Goal: Complete application form: Complete application form

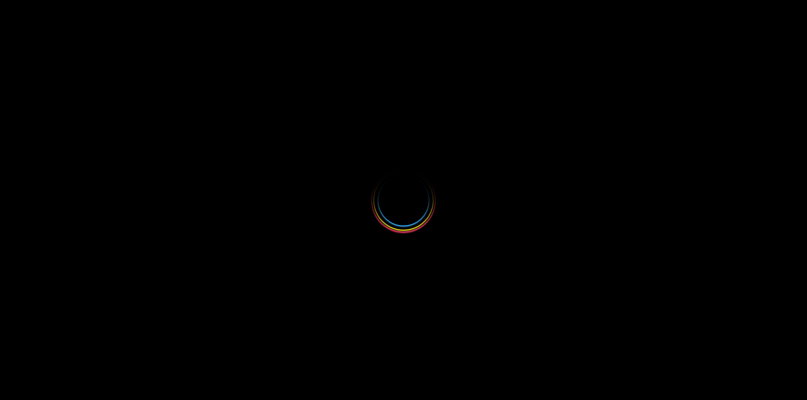
select select
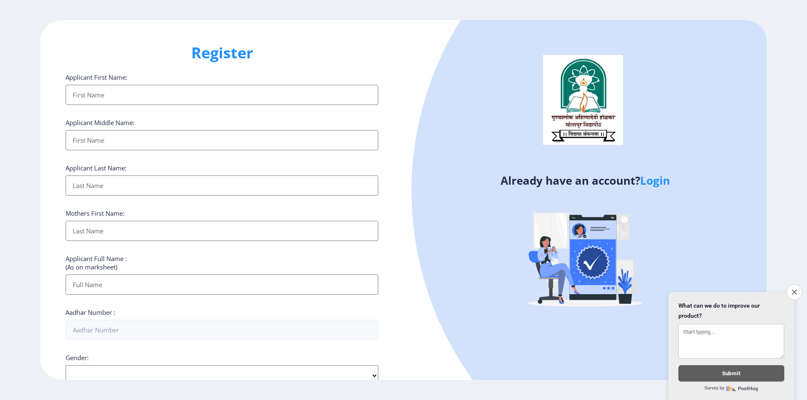
click at [153, 99] on input "Applicant First Name:" at bounding box center [222, 95] width 313 height 20
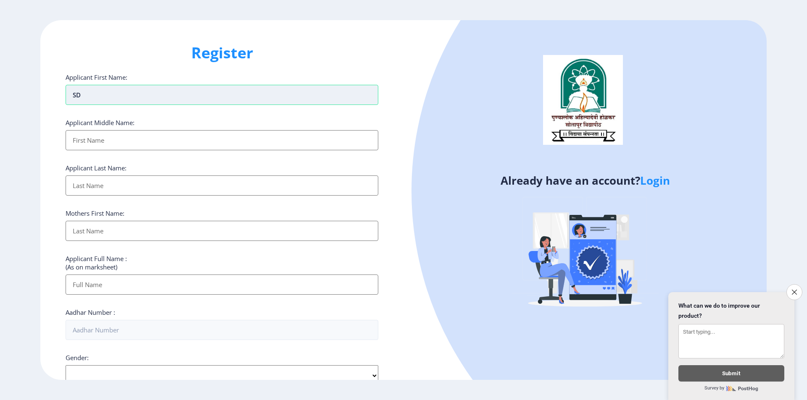
type input "S"
type input "[PERSON_NAME]"
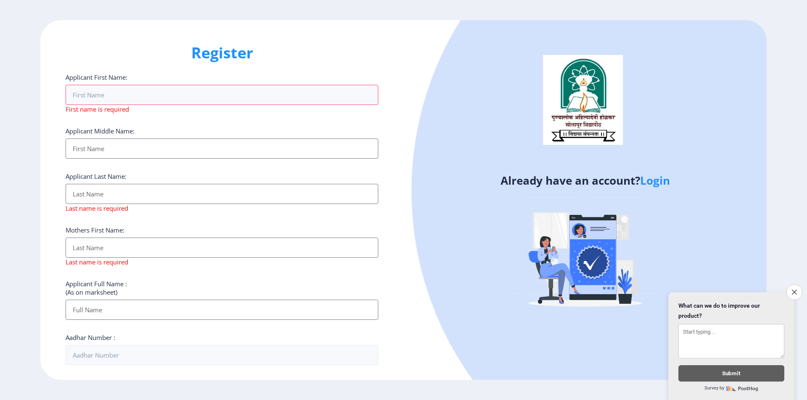
click at [219, 43] on h1 "Register" at bounding box center [222, 53] width 313 height 20
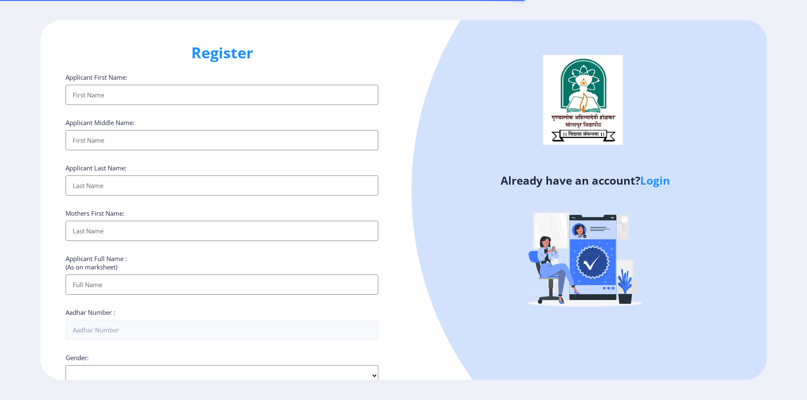
select select
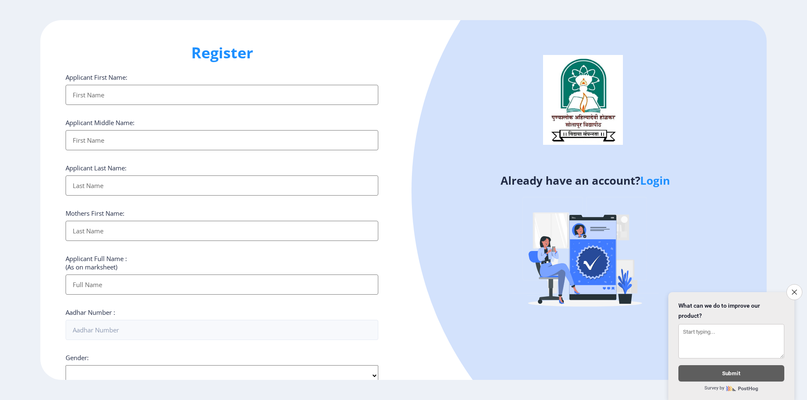
click at [130, 93] on input "Applicant First Name:" at bounding box center [222, 95] width 313 height 20
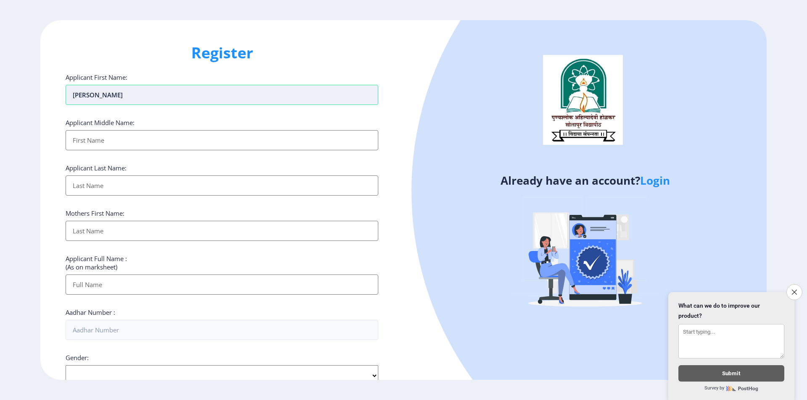
type input "[PERSON_NAME]"
type input "Laxman"
type input "Waghmode"
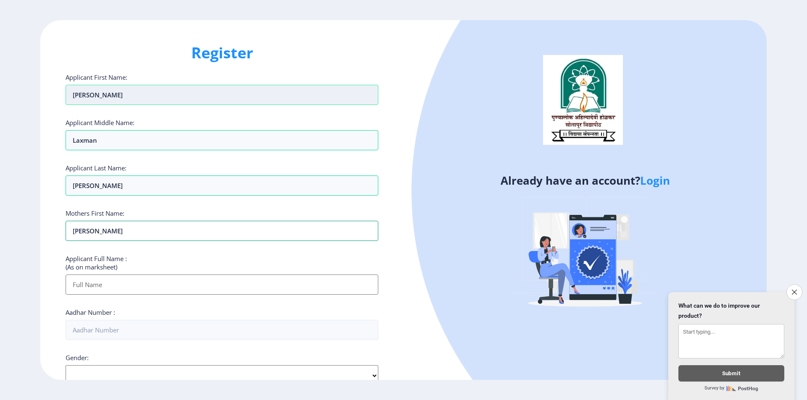
type input "Sunanda"
type input "Dhanaji Laxman Waghmode"
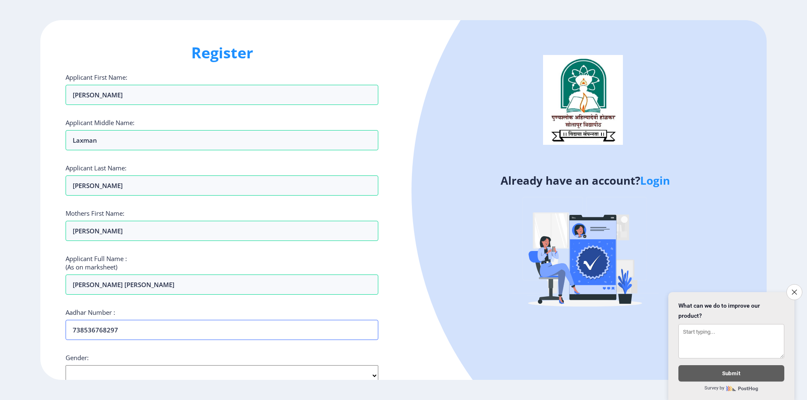
type input "738536768297"
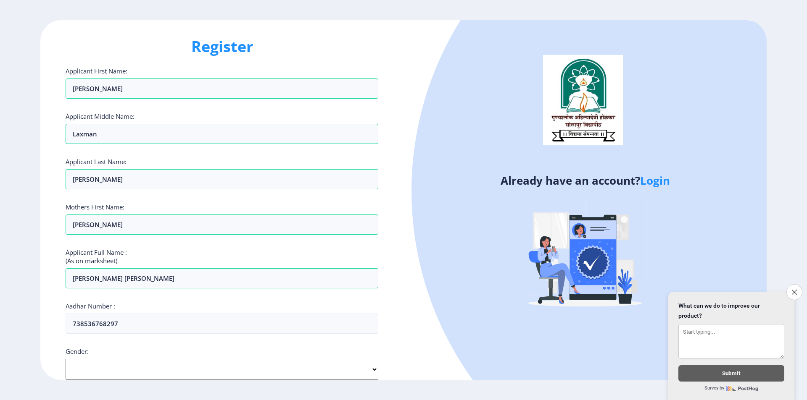
select select "[DEMOGRAPHIC_DATA]"
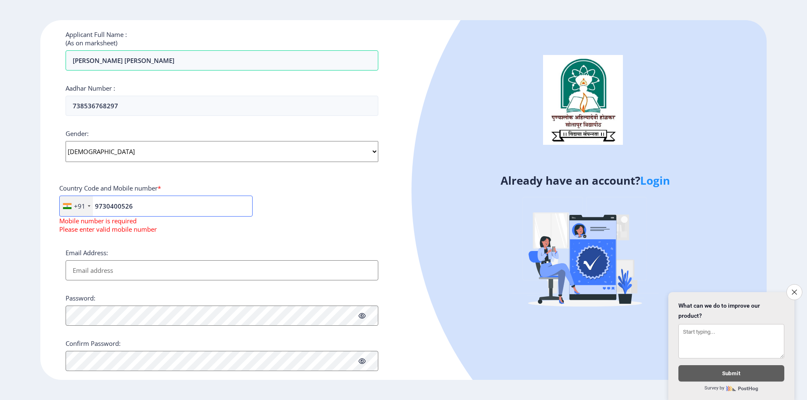
type input "9730400526"
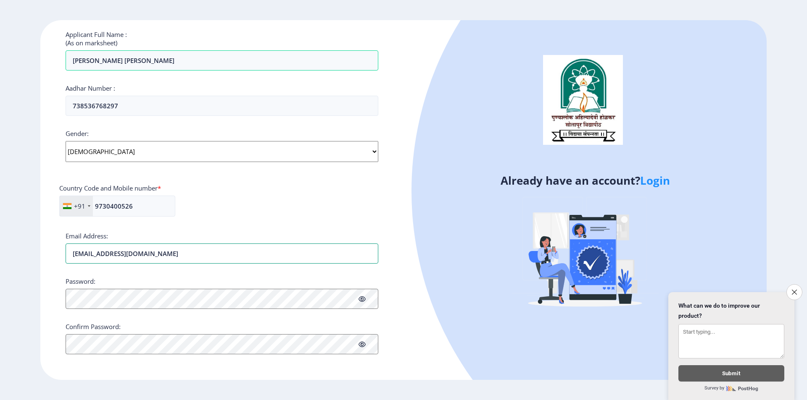
type input "d9970889116@gmail.com"
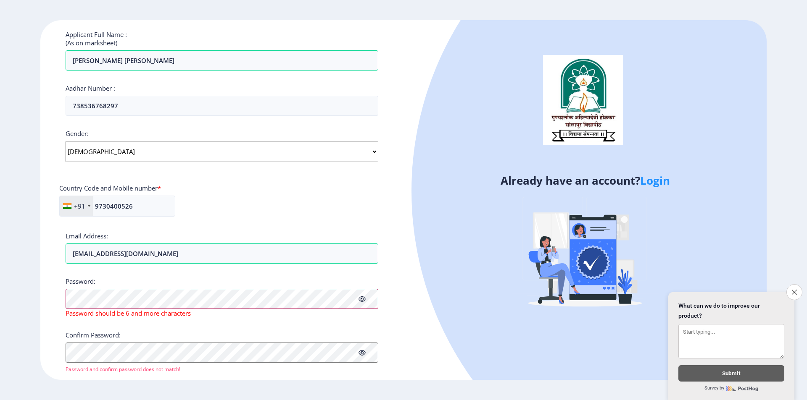
click at [55, 303] on div "Register Applicant First Name: Dhanaji Applicant Middle Name: Laxman Applicant …" at bounding box center [221, 200] width 363 height 360
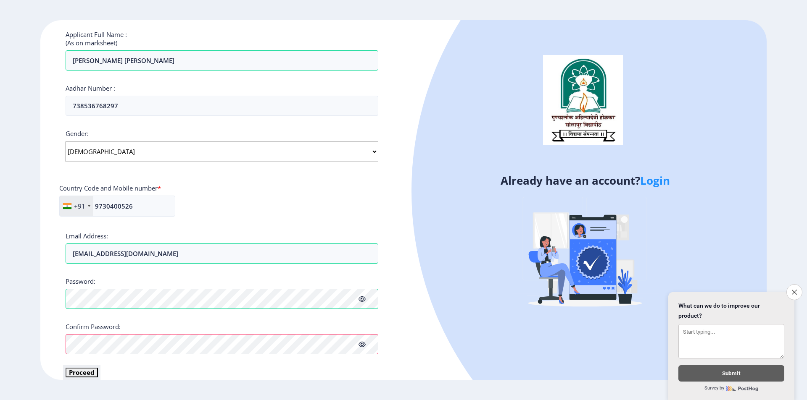
scroll to position [232, 0]
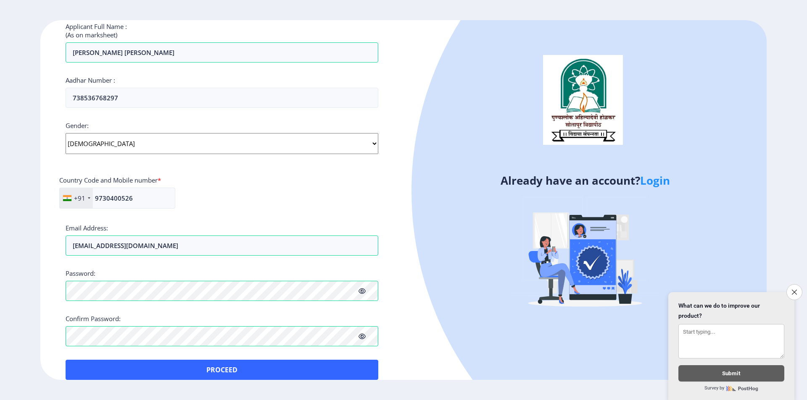
click at [365, 290] on icon at bounding box center [361, 291] width 7 height 6
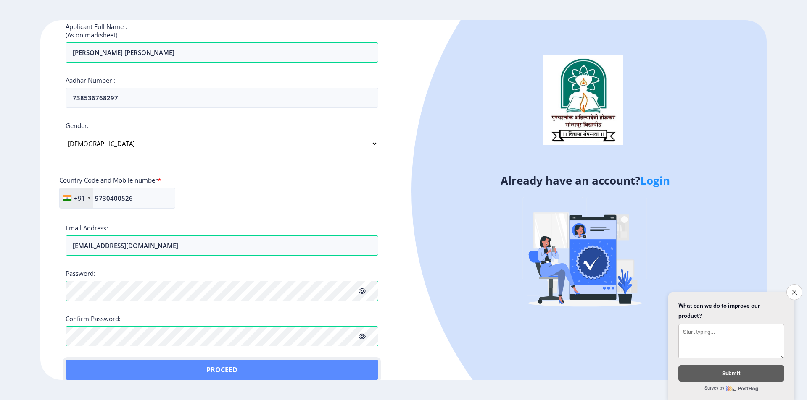
click at [329, 374] on button "Proceed" at bounding box center [222, 370] width 313 height 20
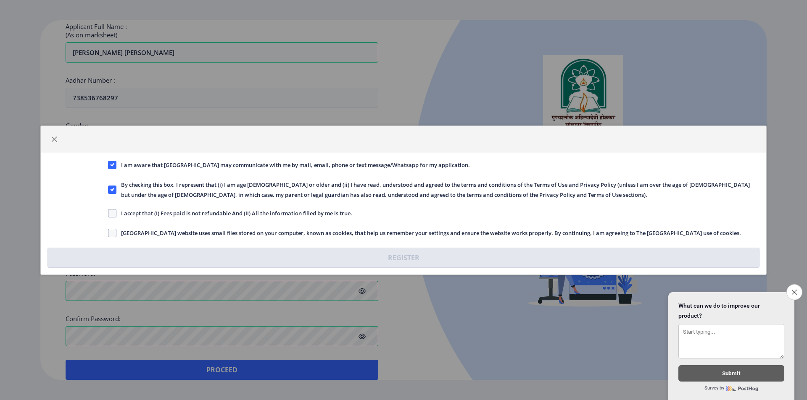
click at [106, 212] on div "I accept that (I) Fees paid is not refundable And (II) All the information fill…" at bounding box center [434, 213] width 664 height 11
click at [107, 212] on div "I accept that (I) Fees paid is not refundable And (II) All the information fill…" at bounding box center [434, 213] width 664 height 11
click at [110, 212] on span at bounding box center [112, 213] width 8 height 8
click at [108, 213] on input "I accept that (I) Fees paid is not refundable And (II) All the information fill…" at bounding box center [108, 213] width 0 height 0
checkbox input "true"
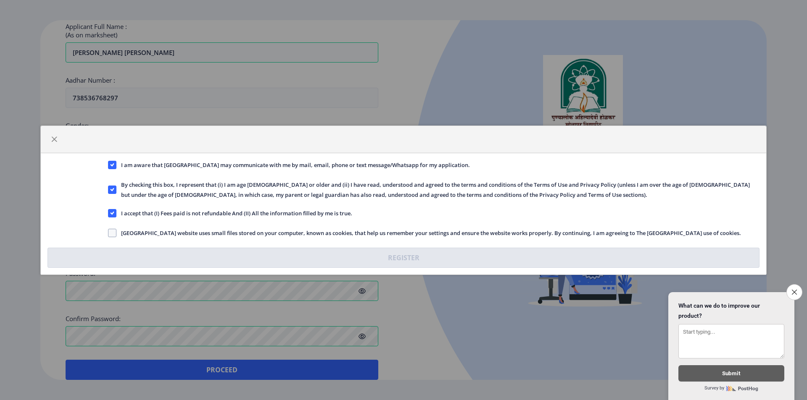
click at [110, 228] on label "Solapur University website uses small files stored on your computer, known as c…" at bounding box center [424, 233] width 633 height 10
click at [108, 233] on input "Solapur University website uses small files stored on your computer, known as c…" at bounding box center [108, 233] width 0 height 0
checkbox input "true"
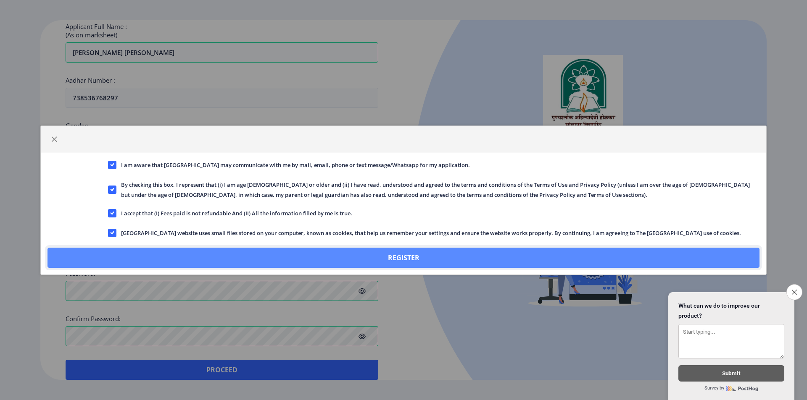
click at [136, 255] on button "Register" at bounding box center [403, 258] width 712 height 20
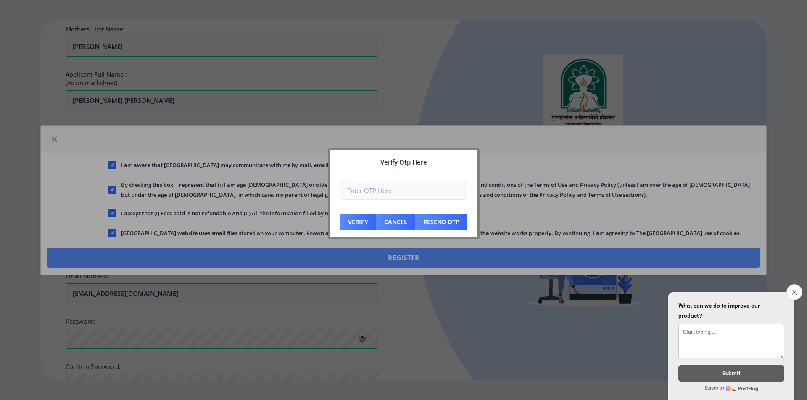
scroll to position [280, 0]
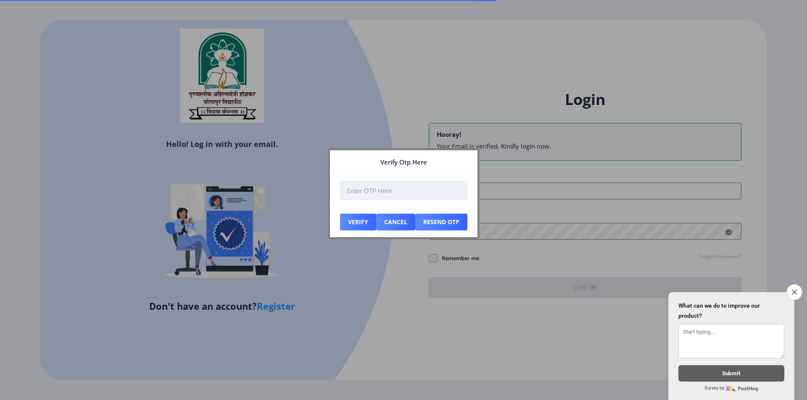
click at [400, 191] on input "number" at bounding box center [403, 190] width 127 height 19
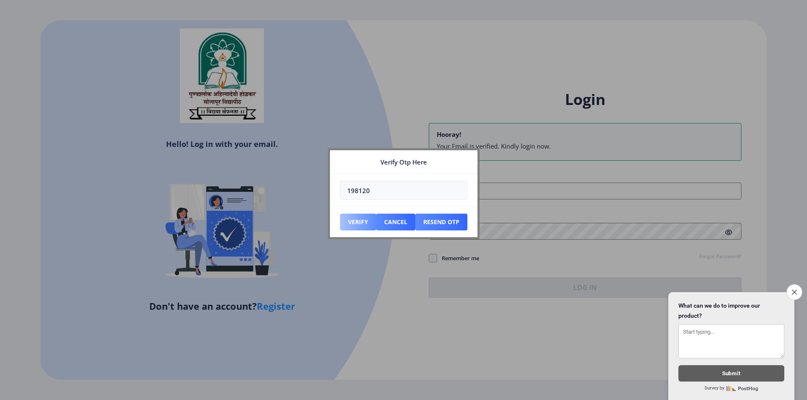
type input "198120"
click at [354, 221] on button "Verify" at bounding box center [358, 222] width 36 height 17
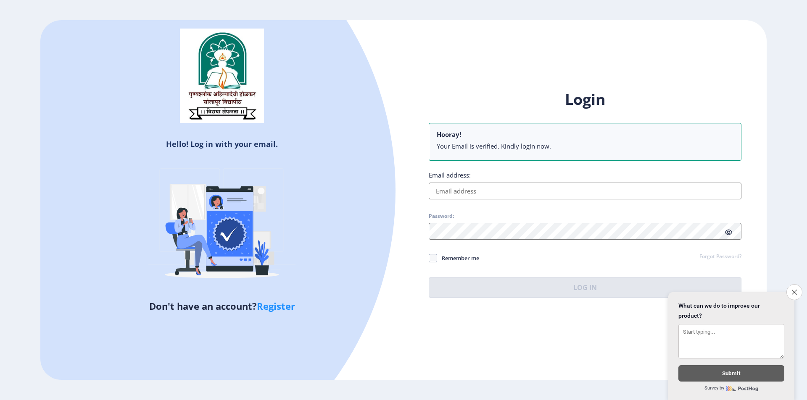
type input "d9970889116@gmail.com"
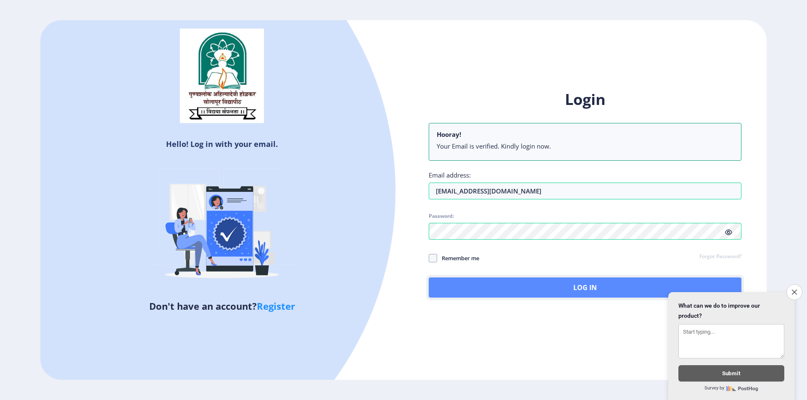
click at [532, 281] on button "Log In" at bounding box center [584, 288] width 313 height 20
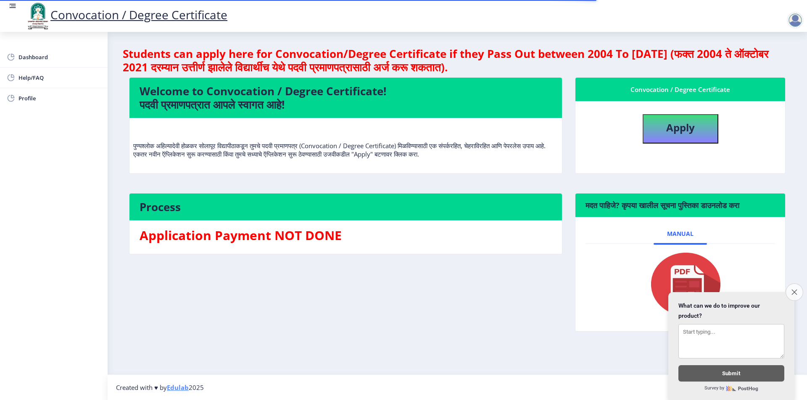
click at [797, 286] on button "Close survey" at bounding box center [794, 293] width 18 height 18
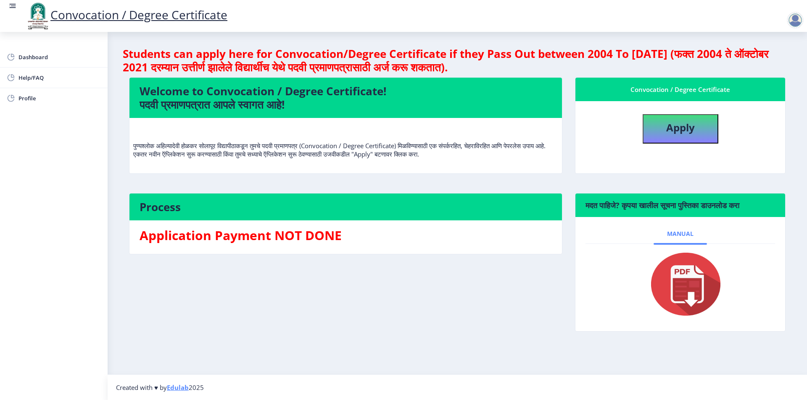
click at [681, 238] on link "Manual" at bounding box center [679, 234] width 53 height 20
click at [697, 288] on img at bounding box center [680, 284] width 84 height 67
click at [654, 129] on button "Apply" at bounding box center [680, 128] width 76 height 29
select select
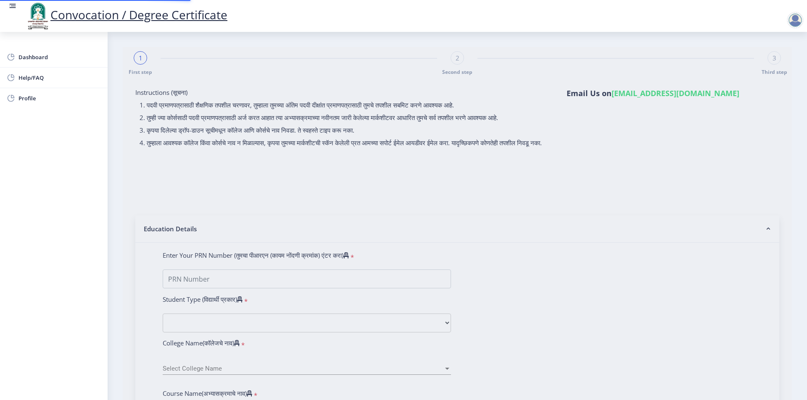
type input "Dhanaji Laxman Waghmode"
type input "Sunanda"
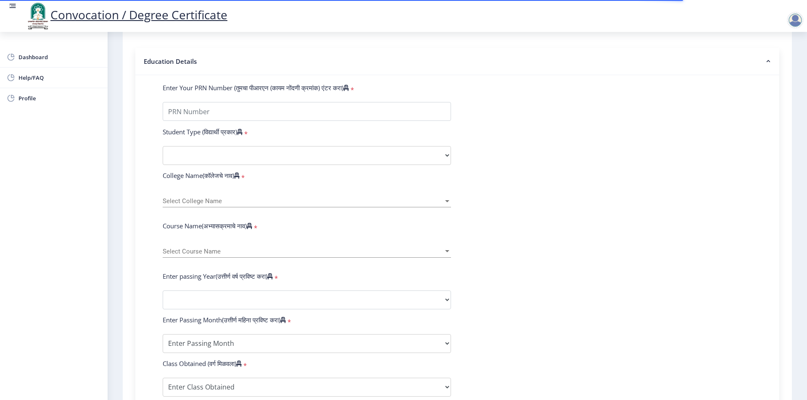
scroll to position [168, 0]
click at [354, 165] on select "Select Student Type Regular External" at bounding box center [307, 155] width 288 height 19
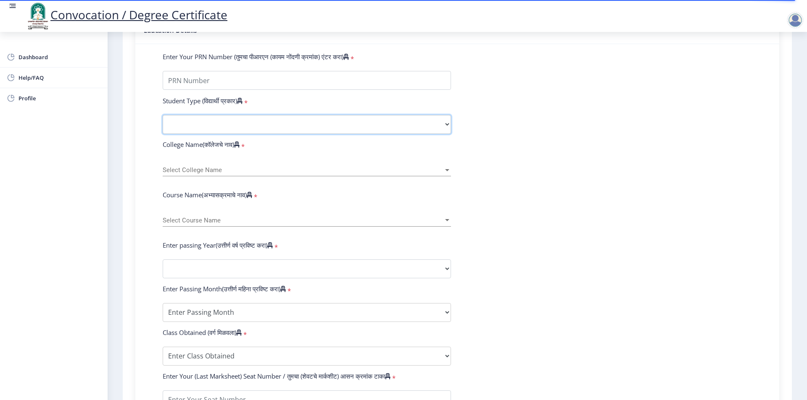
scroll to position [252, 0]
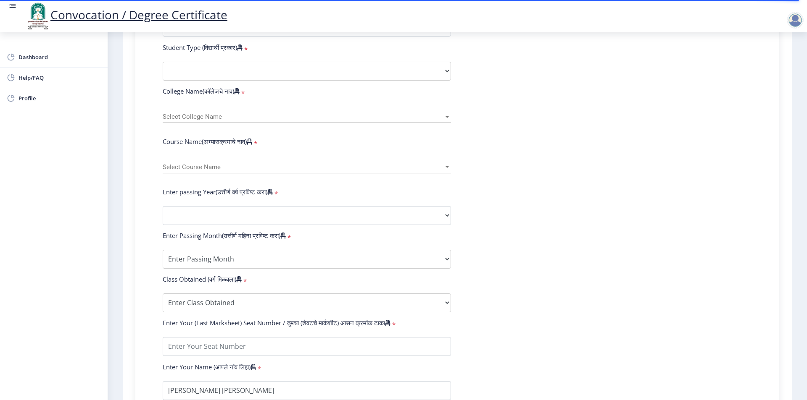
click at [244, 120] on div "Select College Name Select College Name" at bounding box center [307, 114] width 288 height 18
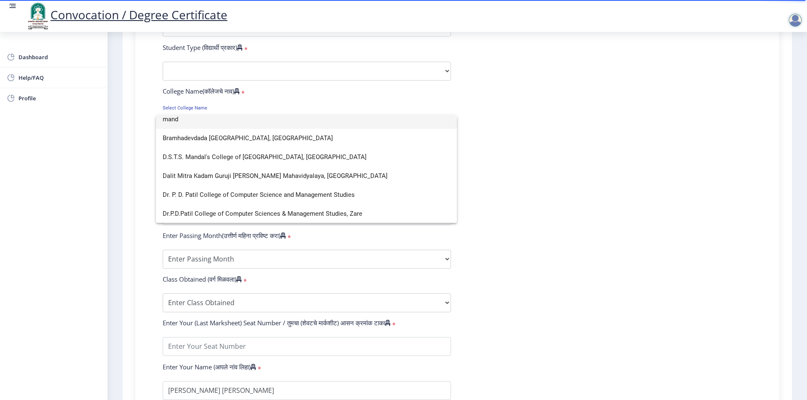
scroll to position [0, 0]
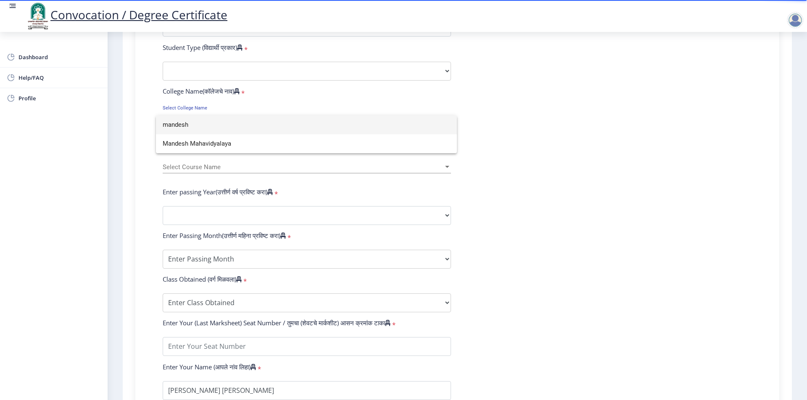
type input "mandesh"
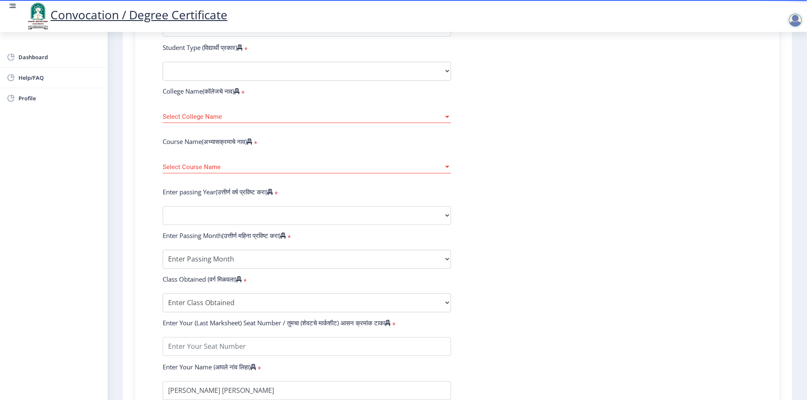
click at [264, 171] on div "Select Course Name Select Course Name" at bounding box center [307, 165] width 288 height 18
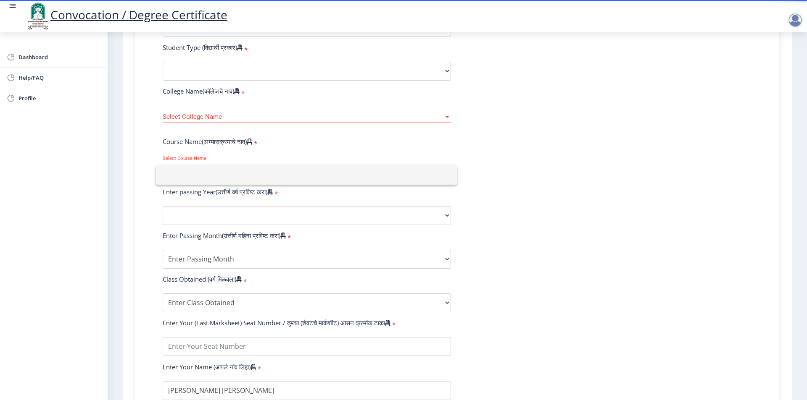
click at [275, 129] on div at bounding box center [403, 200] width 807 height 400
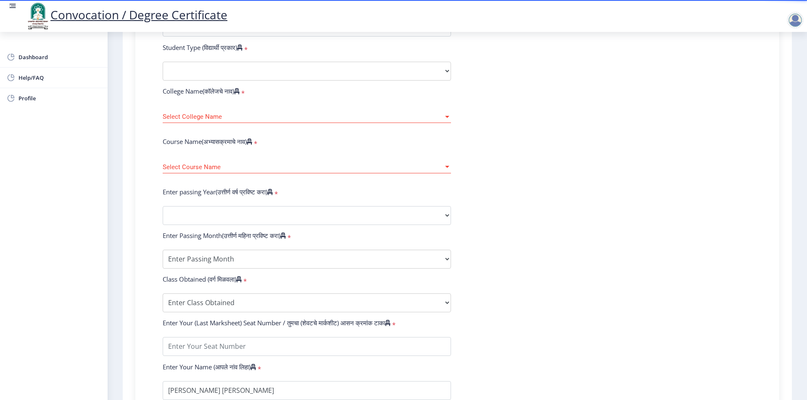
click at [283, 121] on span "Select College Name" at bounding box center [303, 116] width 281 height 7
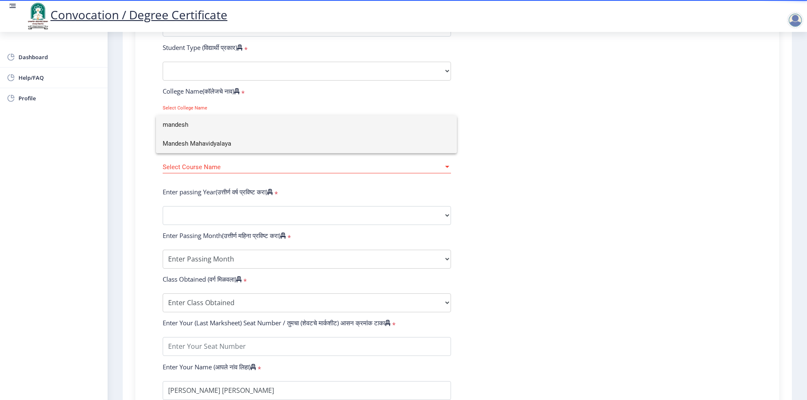
click at [209, 145] on span "Mandesh Mahavidyalaya" at bounding box center [306, 143] width 287 height 19
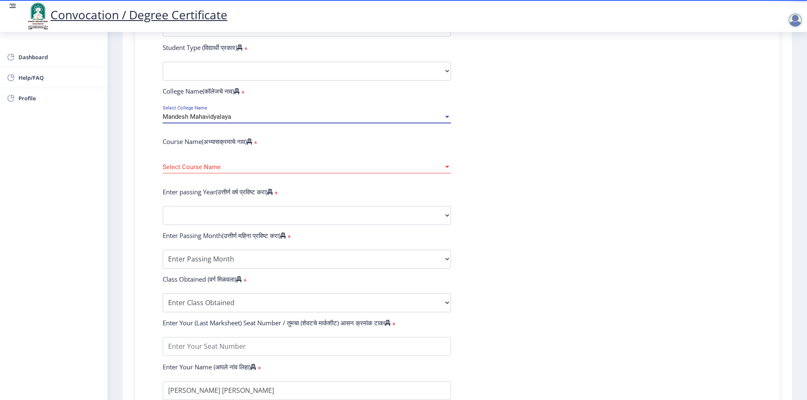
click at [244, 149] on div "Course Name(अभ्यासक्रमाचे नाव) *" at bounding box center [306, 143] width 301 height 12
click at [249, 165] on div "Select Course Name Select Course Name" at bounding box center [307, 165] width 288 height 18
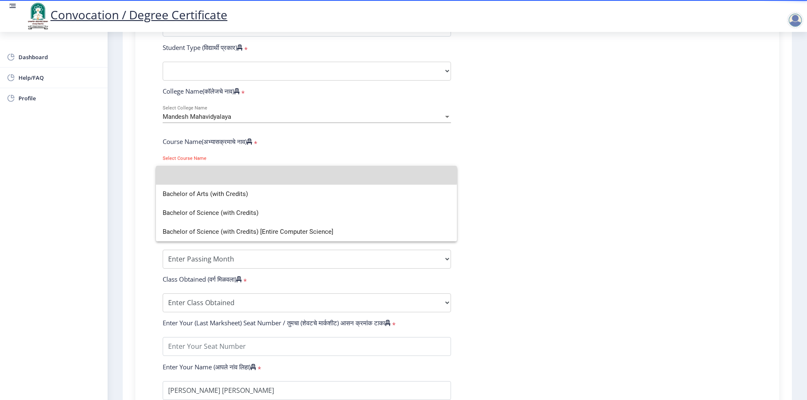
click at [246, 169] on input at bounding box center [306, 175] width 287 height 19
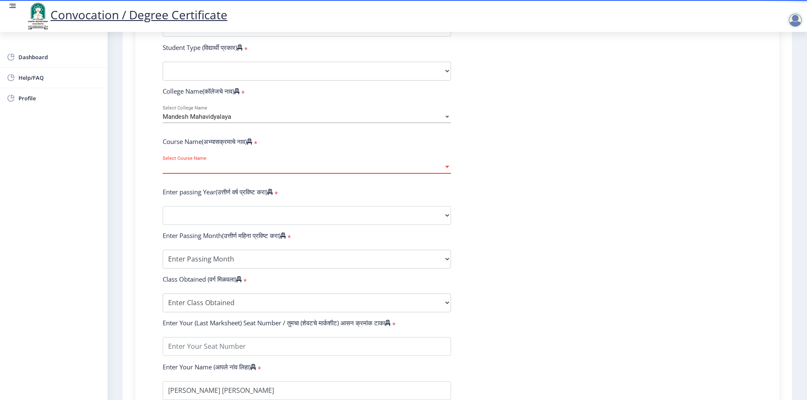
click at [246, 169] on div "Select Course Name Select Course Name" at bounding box center [307, 165] width 288 height 18
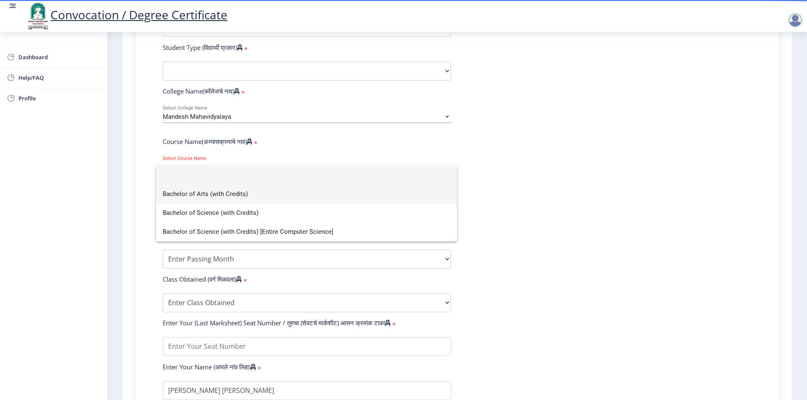
click at [190, 191] on span "Bachelor of Arts (with Credits)" at bounding box center [306, 194] width 287 height 19
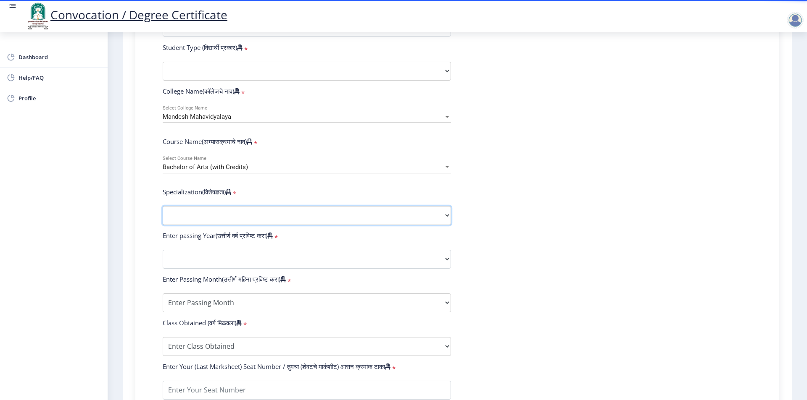
click at [231, 222] on select "Specialization English Geography Hindi Marathi Music Sanskrit Urdu Ancient Indi…" at bounding box center [307, 215] width 288 height 19
select select "Geography"
click at [163, 214] on select "Specialization English Geography Hindi Marathi Music Sanskrit Urdu Ancient Indi…" at bounding box center [307, 215] width 288 height 19
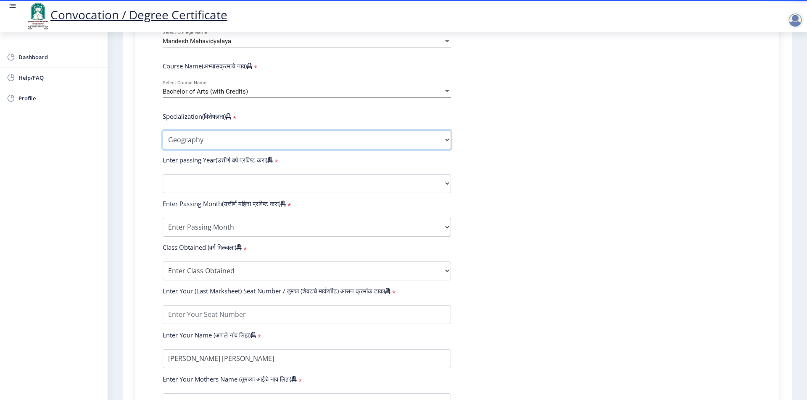
scroll to position [378, 0]
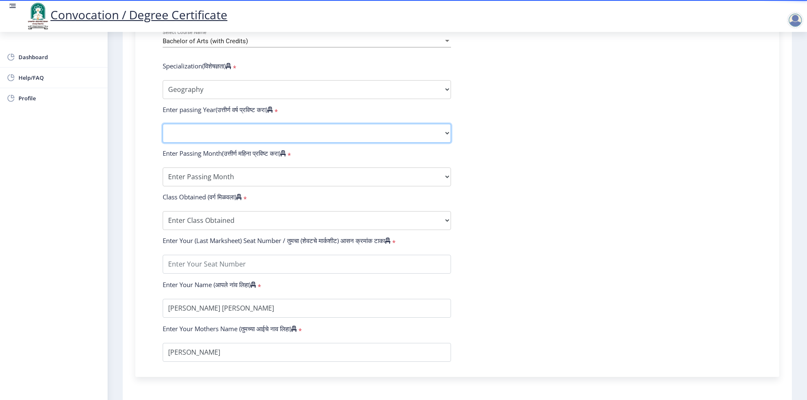
click at [221, 138] on select "2025 2024 2023 2022 2021 2020 2019 2018 2017 2016 2015 2014 2013 2012 2011 2010…" at bounding box center [307, 133] width 288 height 19
click at [221, 139] on select "2025 2024 2023 2022 2021 2020 2019 2018 2017 2016 2015 2014 2013 2012 2011 2010…" at bounding box center [307, 133] width 288 height 19
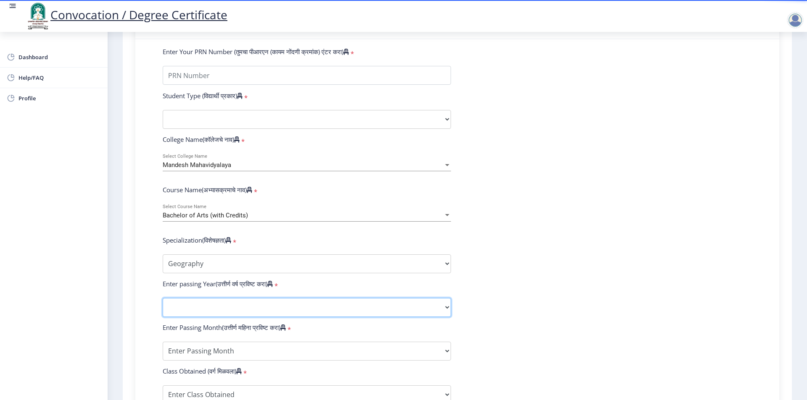
scroll to position [0, 0]
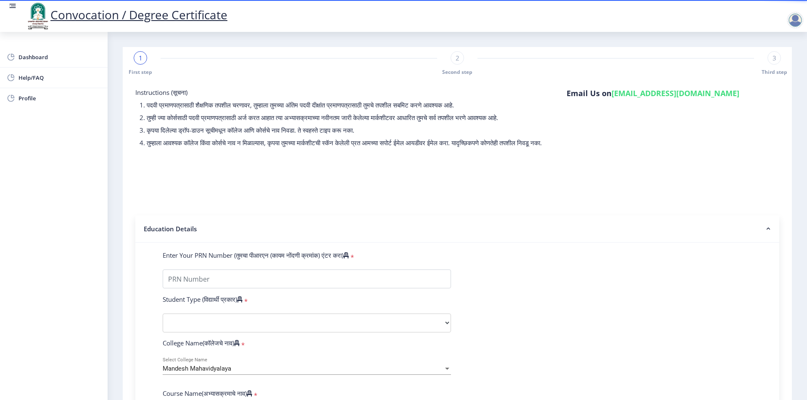
click at [789, 22] on div at bounding box center [794, 20] width 17 height 17
click at [780, 62] on span "Log out" at bounding box center [773, 65] width 54 height 10
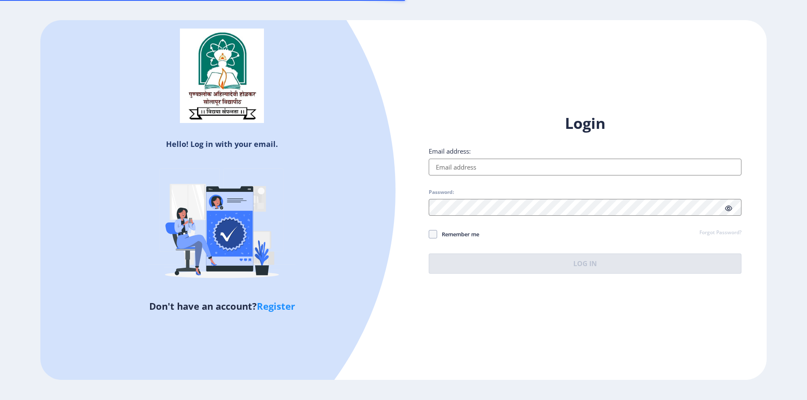
type input "d9970889116@gmail.com"
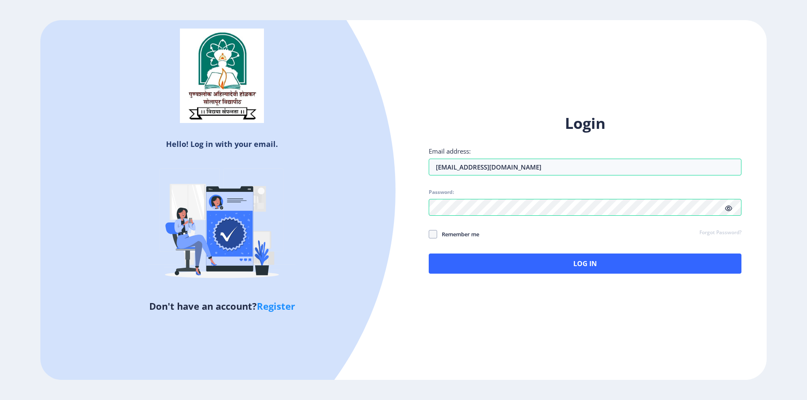
click at [728, 208] on icon at bounding box center [728, 208] width 7 height 6
